Goal: Navigation & Orientation: Find specific page/section

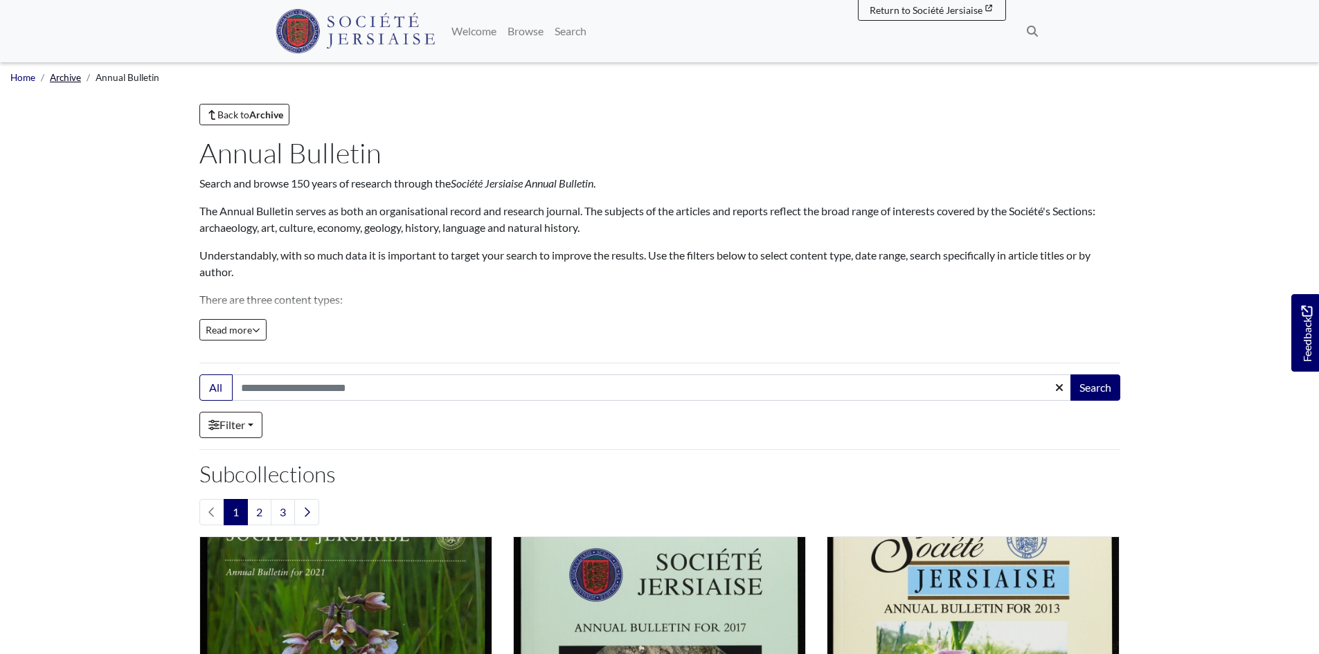
click at [70, 78] on link "Archive" at bounding box center [65, 77] width 31 height 11
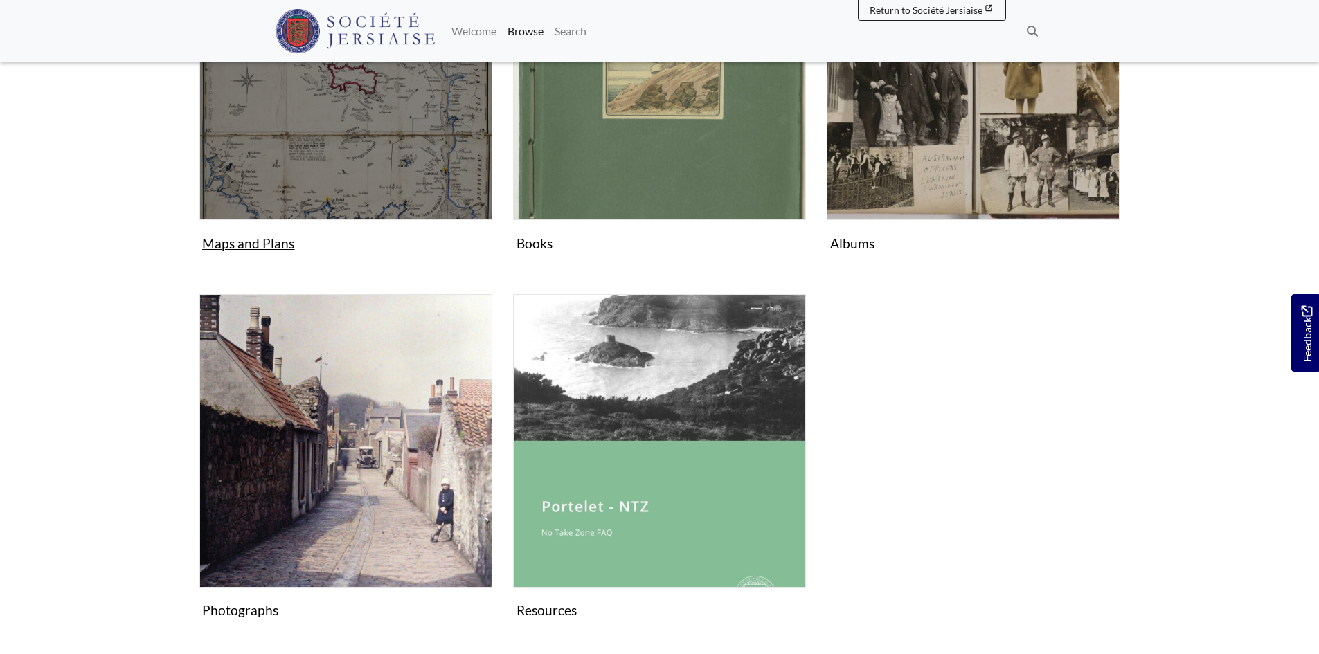
scroll to position [485, 0]
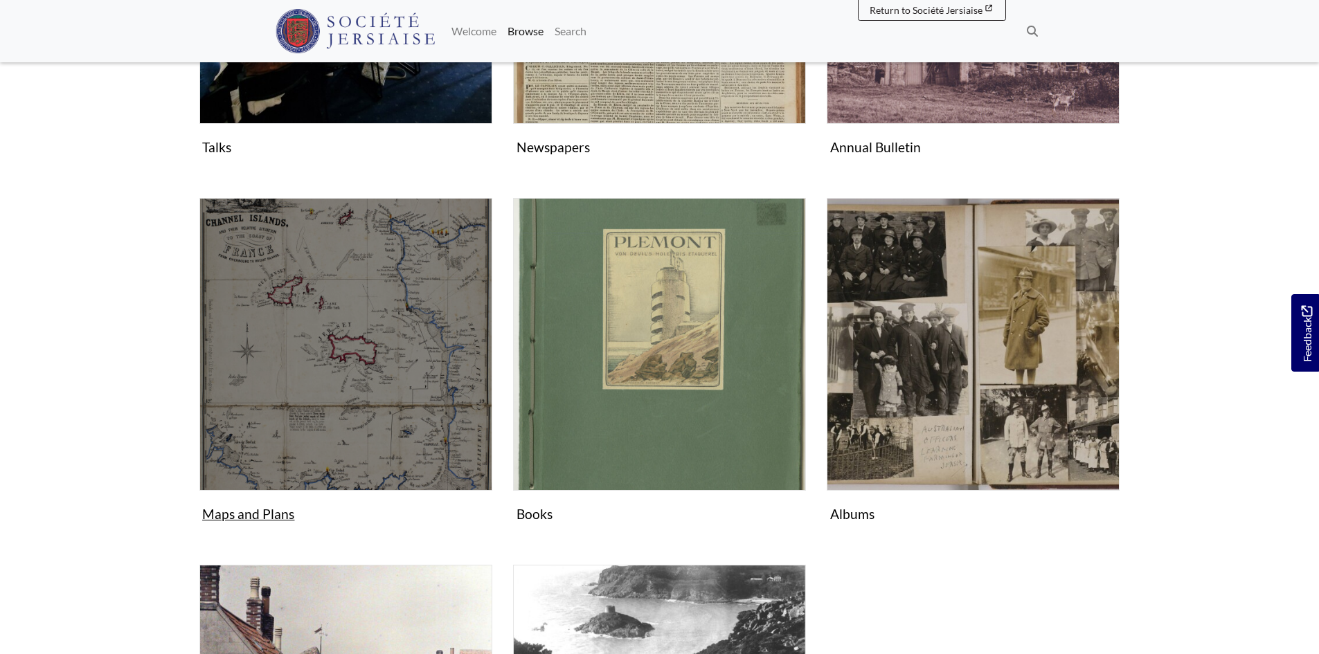
click at [356, 372] on img "Subcollection" at bounding box center [345, 344] width 293 height 293
click at [297, 436] on img "Subcollection" at bounding box center [345, 344] width 293 height 293
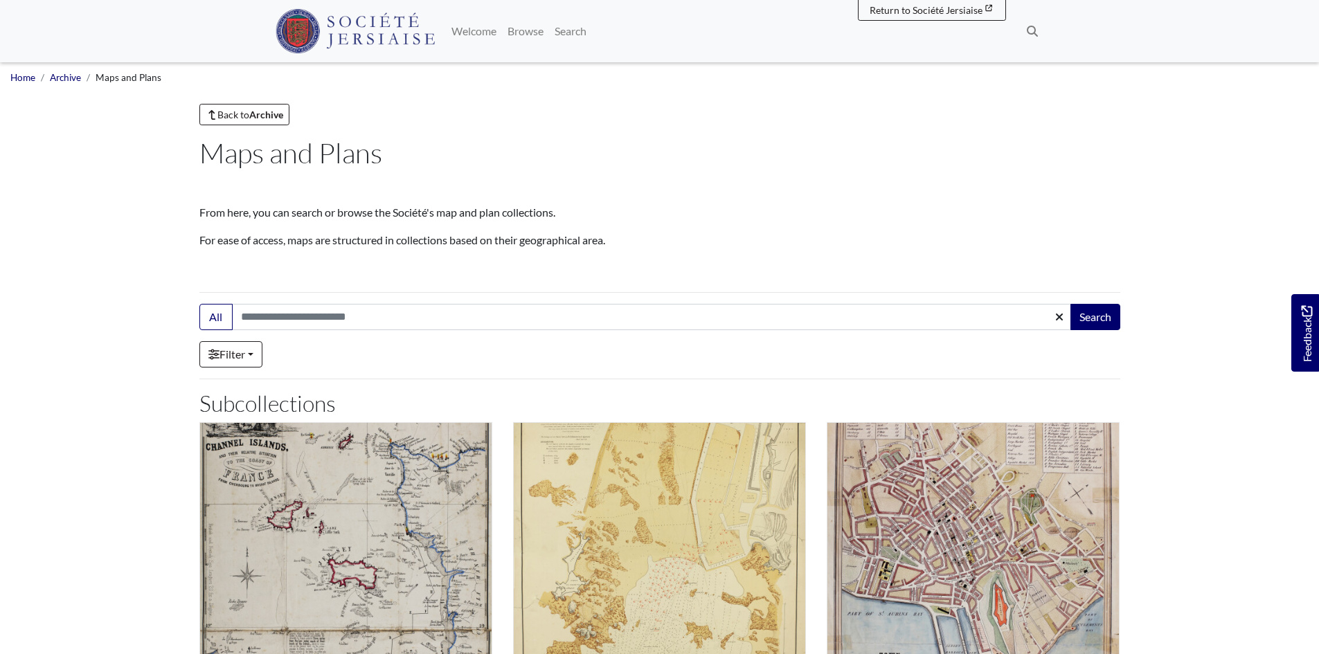
scroll to position [410, 0]
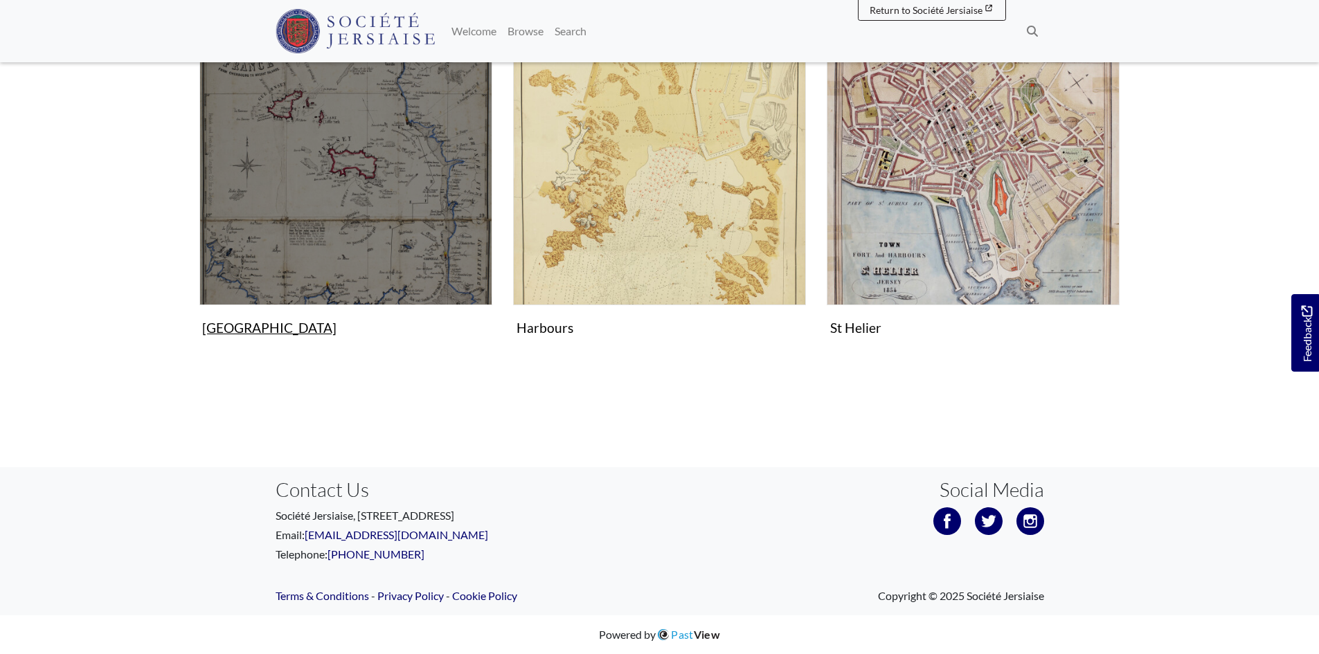
click at [356, 240] on img "Subcollection" at bounding box center [345, 158] width 293 height 293
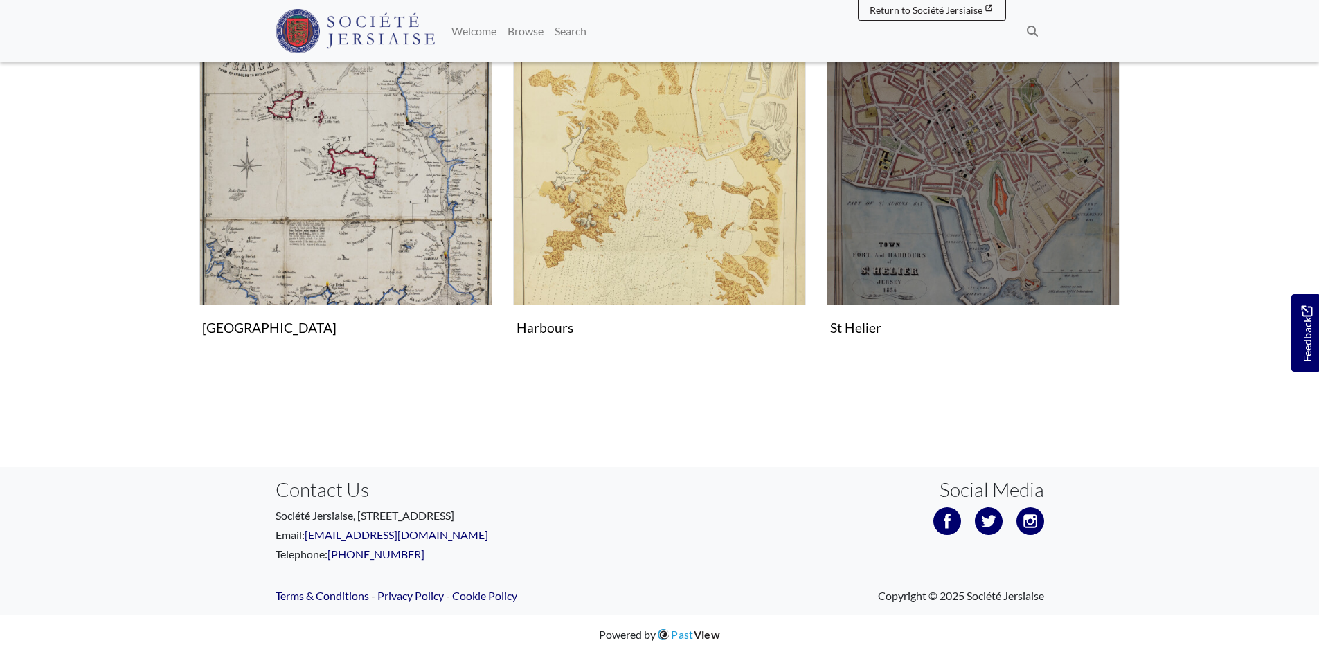
click at [1053, 220] on img "Subcollection" at bounding box center [972, 158] width 293 height 293
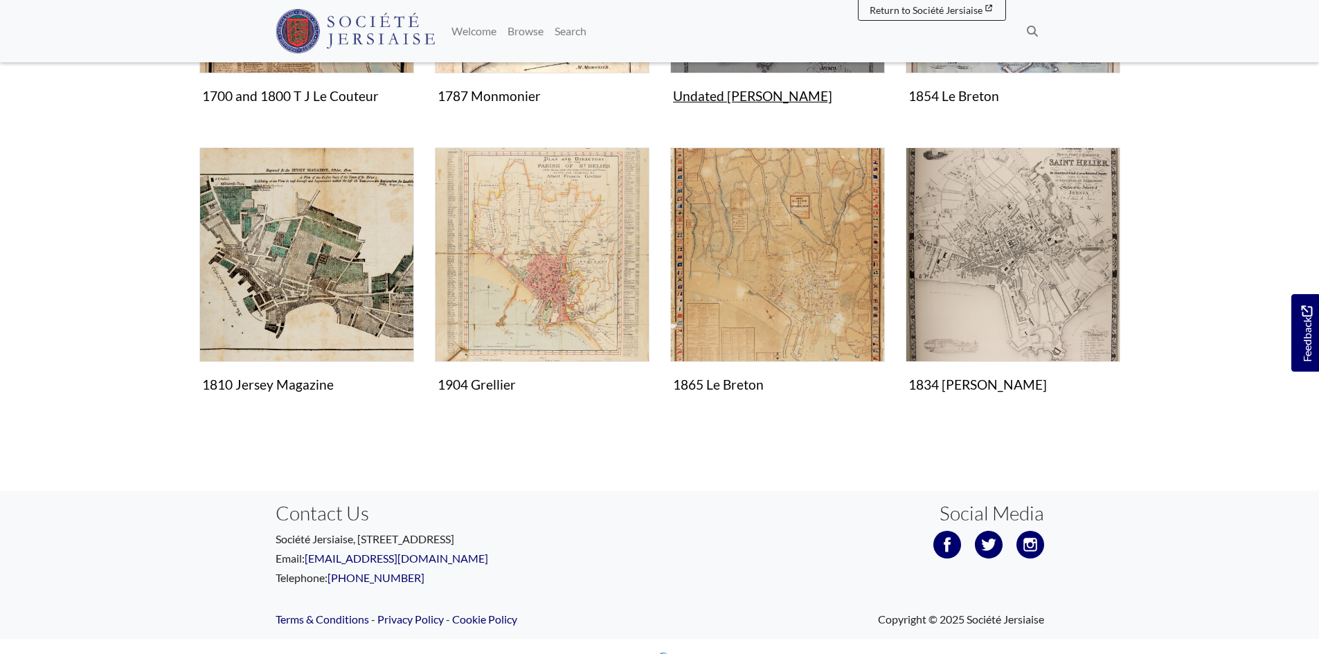
scroll to position [531, 0]
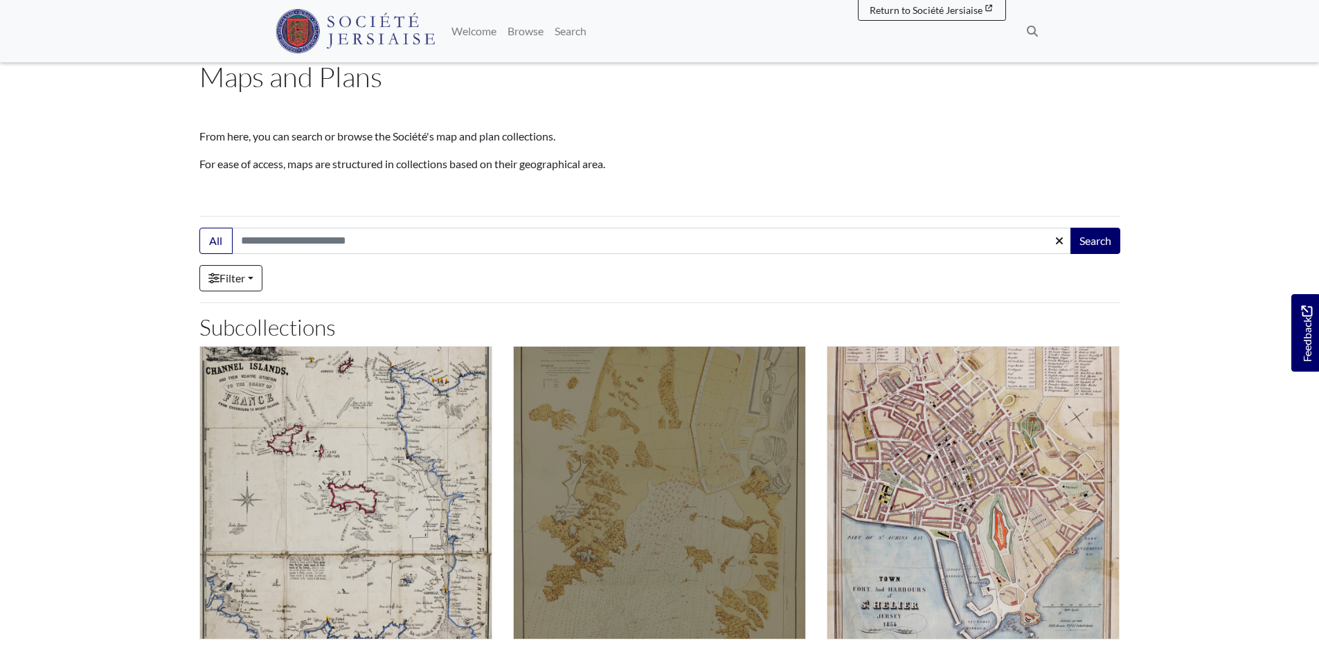
scroll to position [208, 0]
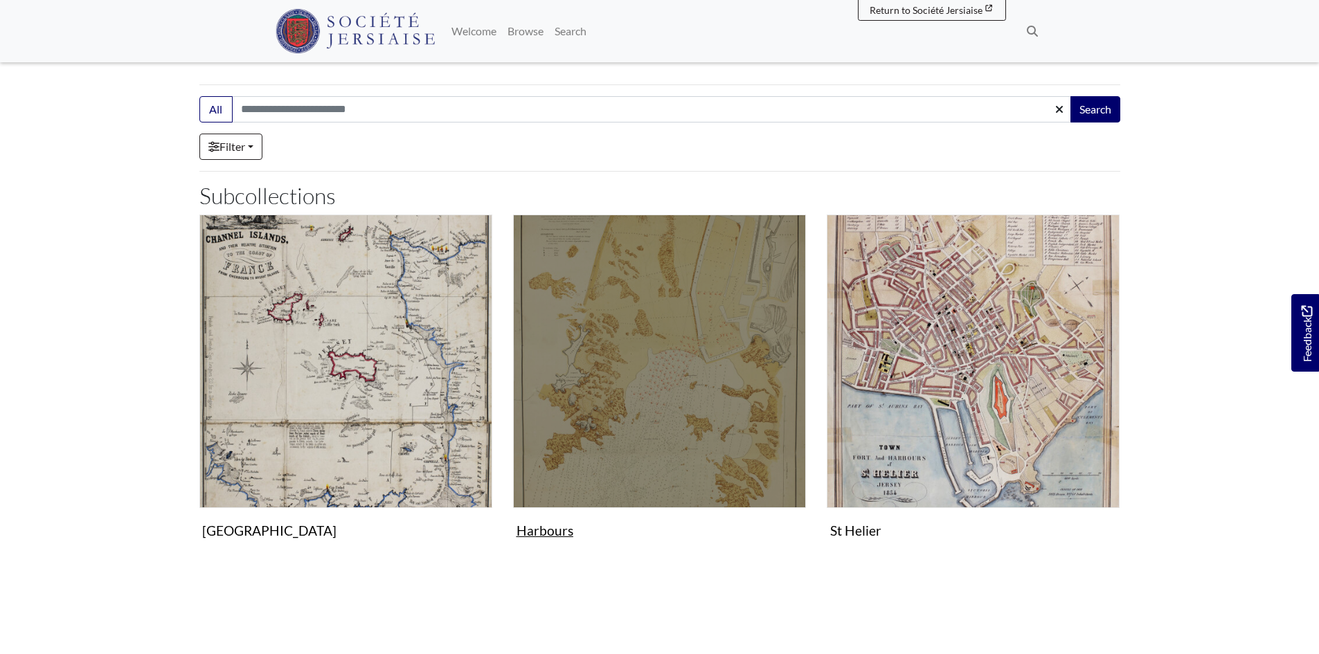
click at [614, 486] on img "Subcollection" at bounding box center [659, 361] width 293 height 293
